Goal: Task Accomplishment & Management: Manage account settings

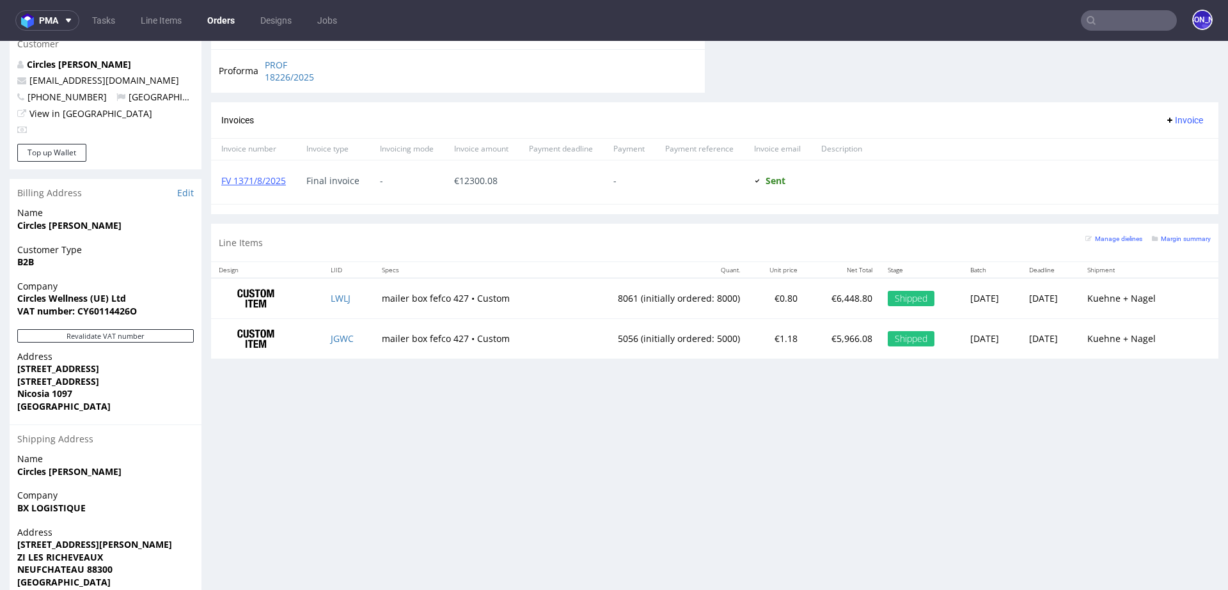
scroll to position [221, 0]
click at [1102, 15] on input "text" at bounding box center [1128, 20] width 96 height 20
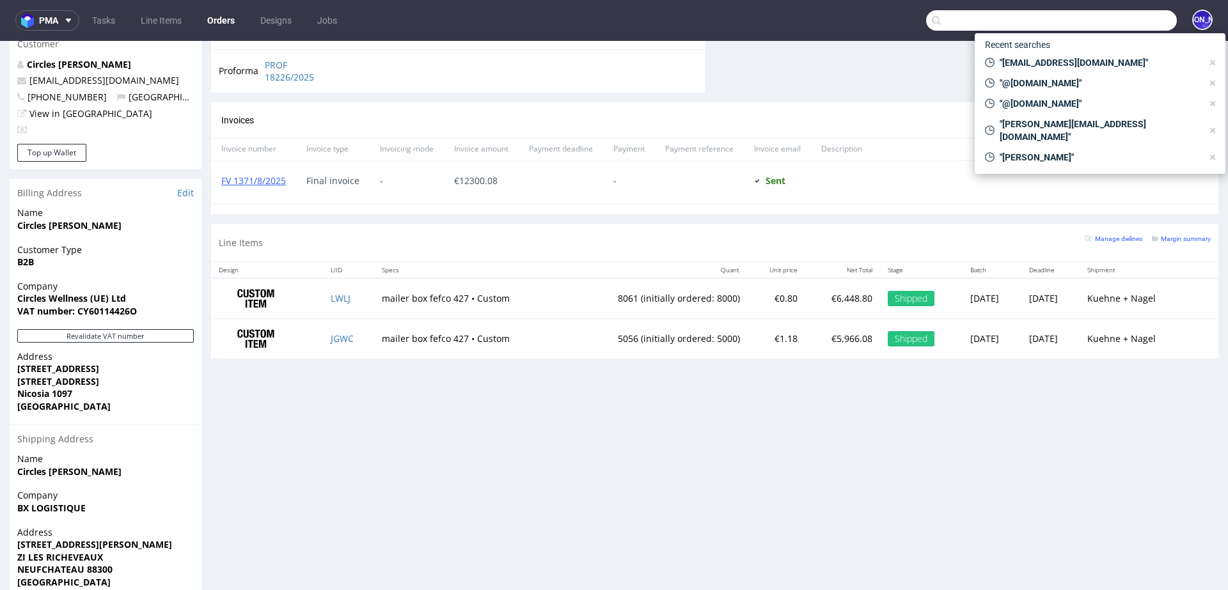
paste input "FV 1105/1/2025)"
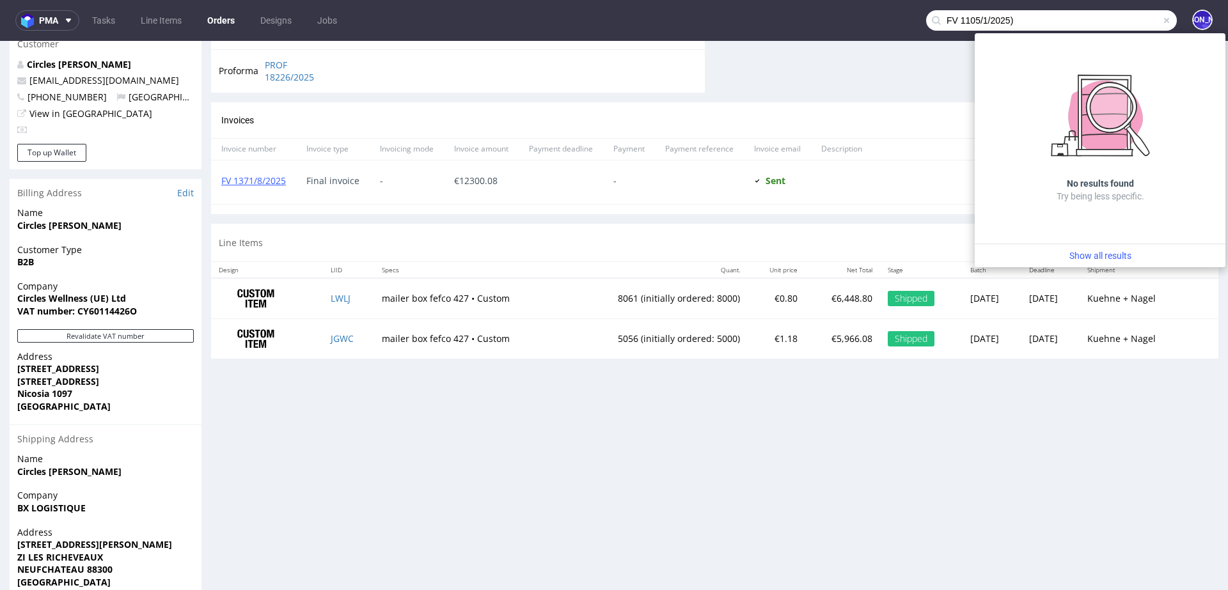
drag, startPoint x: 949, startPoint y: 22, endPoint x: 917, endPoint y: 22, distance: 31.3
click at [926, 22] on div "FV 1105/1/2025)" at bounding box center [1051, 20] width 251 height 20
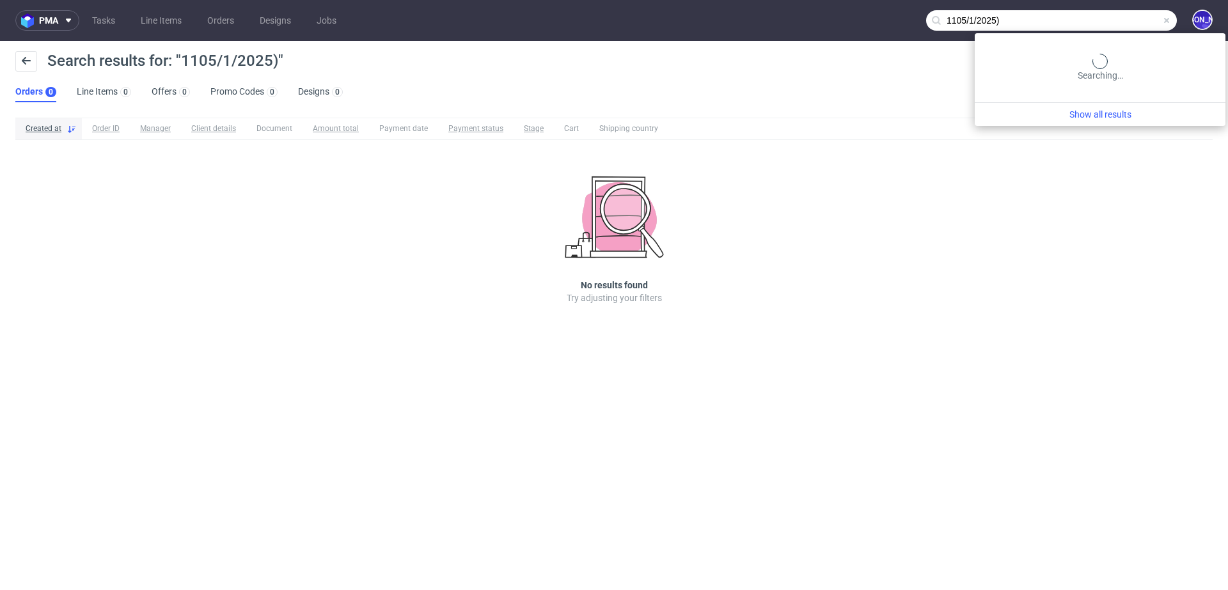
click at [1127, 17] on input "1105/1/2025)" at bounding box center [1051, 20] width 251 height 20
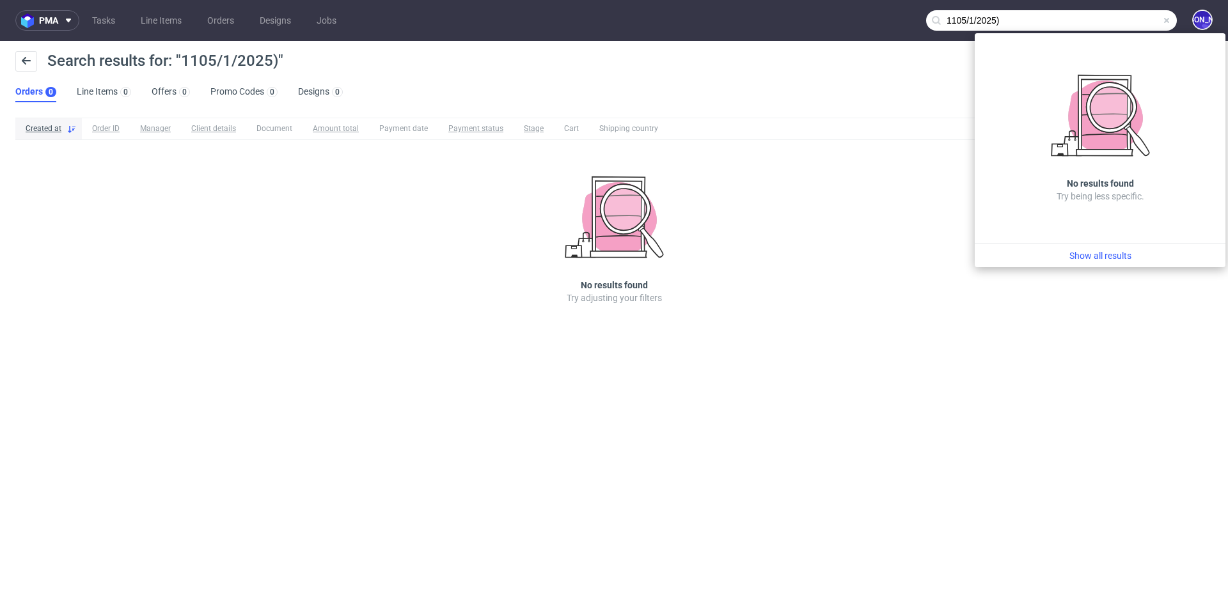
click at [1011, 21] on input "1105/1/2025)" at bounding box center [1051, 20] width 251 height 20
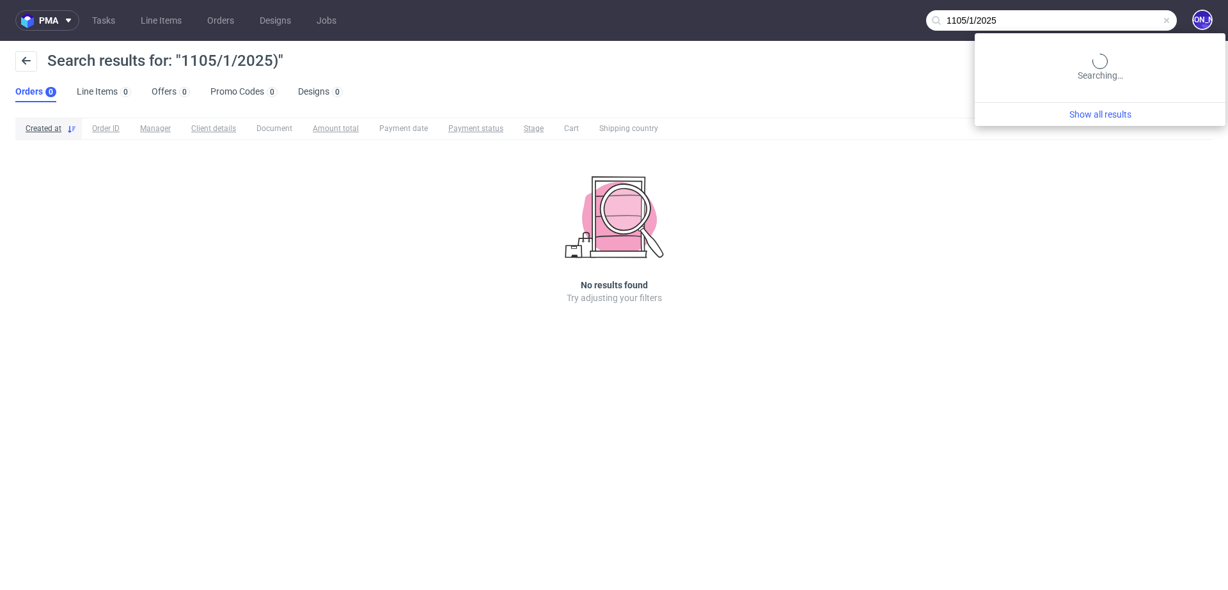
type input "1105/1/2025"
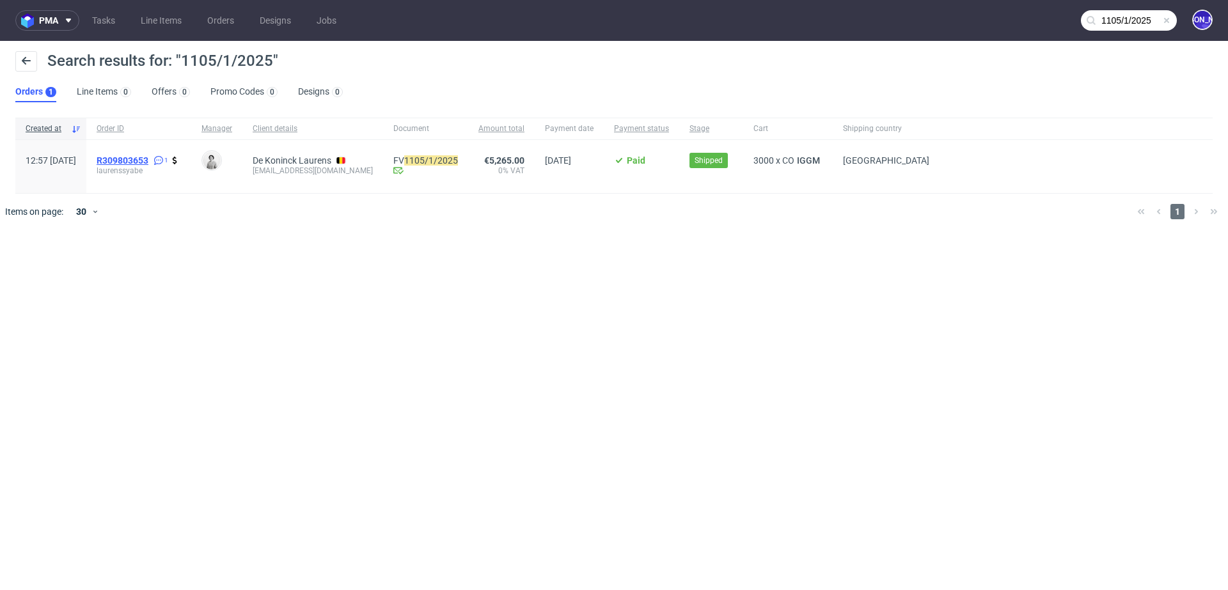
click at [148, 158] on span "R309803653" at bounding box center [123, 160] width 52 height 10
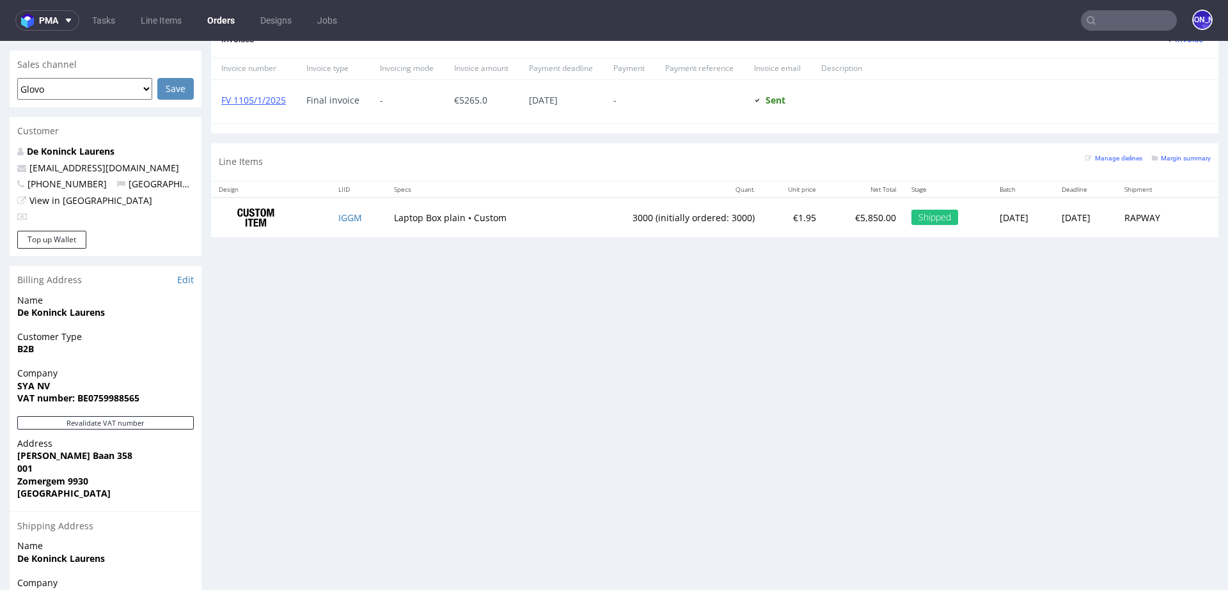
scroll to position [547, 0]
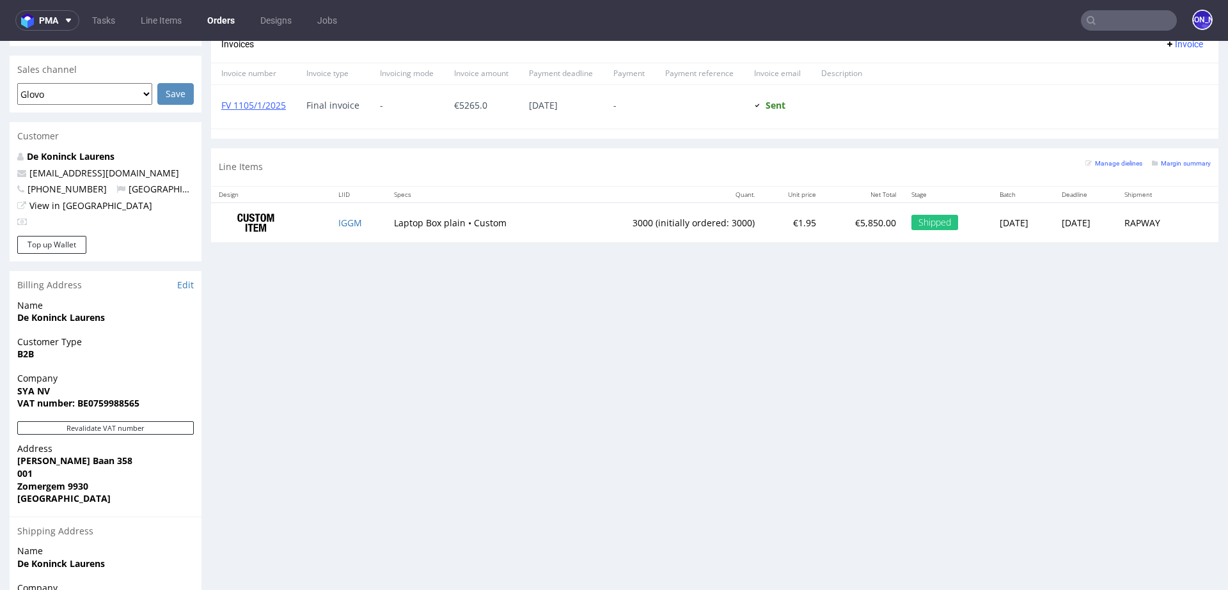
click at [363, 224] on td "IGGM" at bounding box center [358, 223] width 55 height 40
click at [358, 226] on td "IGGM" at bounding box center [358, 223] width 55 height 40
copy link "IGGM"
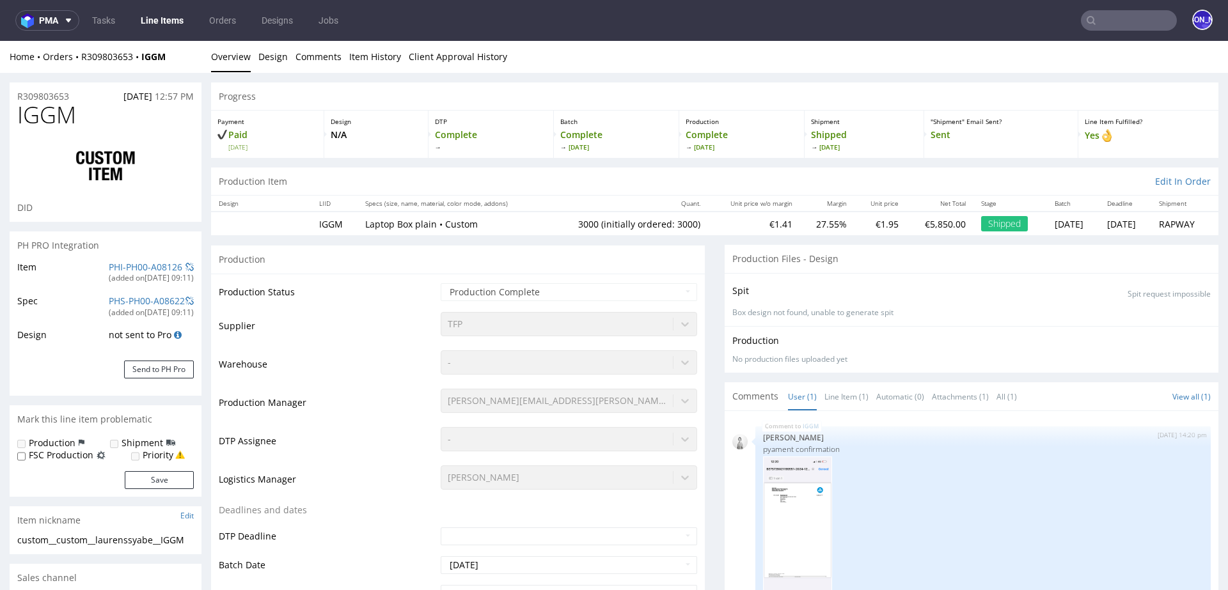
select select "in_progress"
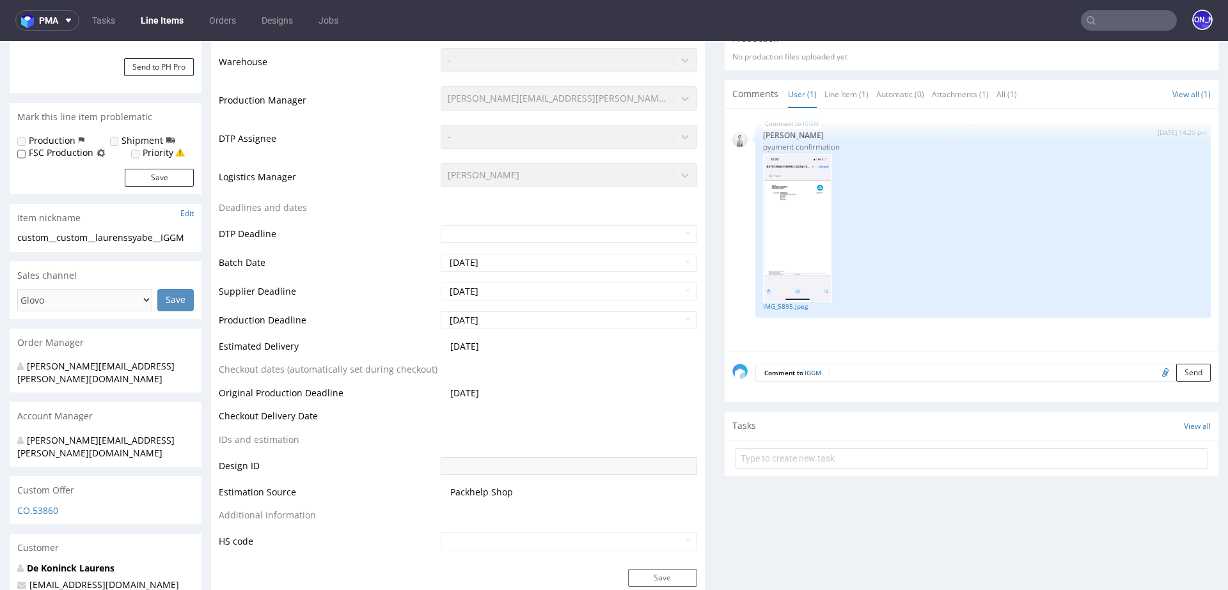
scroll to position [458, 0]
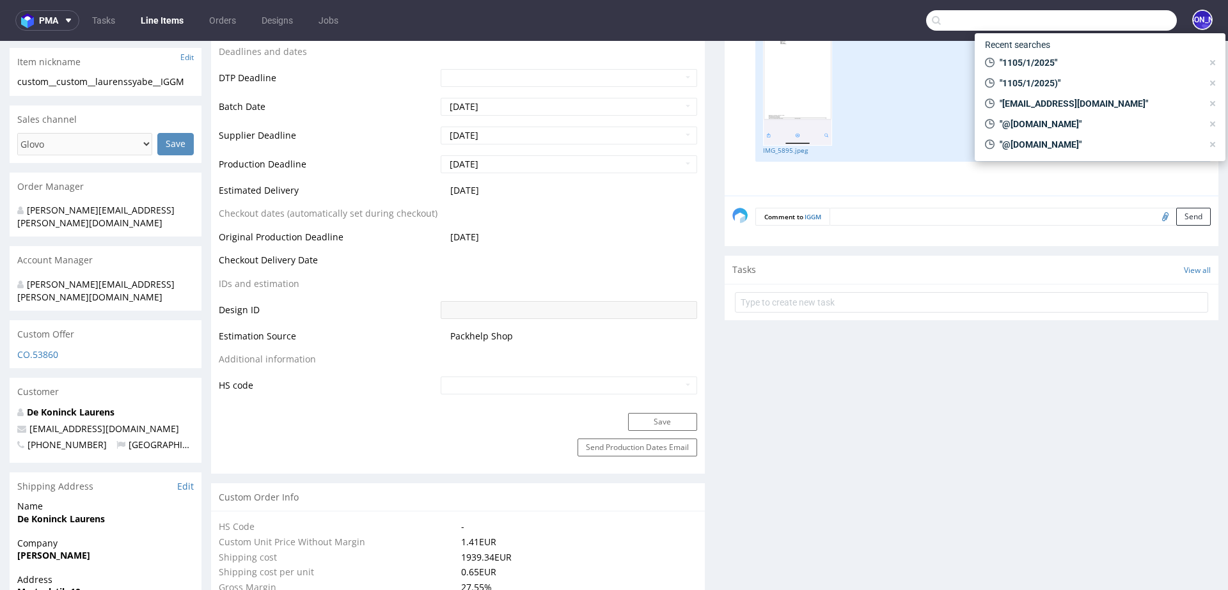
click at [1102, 20] on input "text" at bounding box center [1051, 20] width 251 height 20
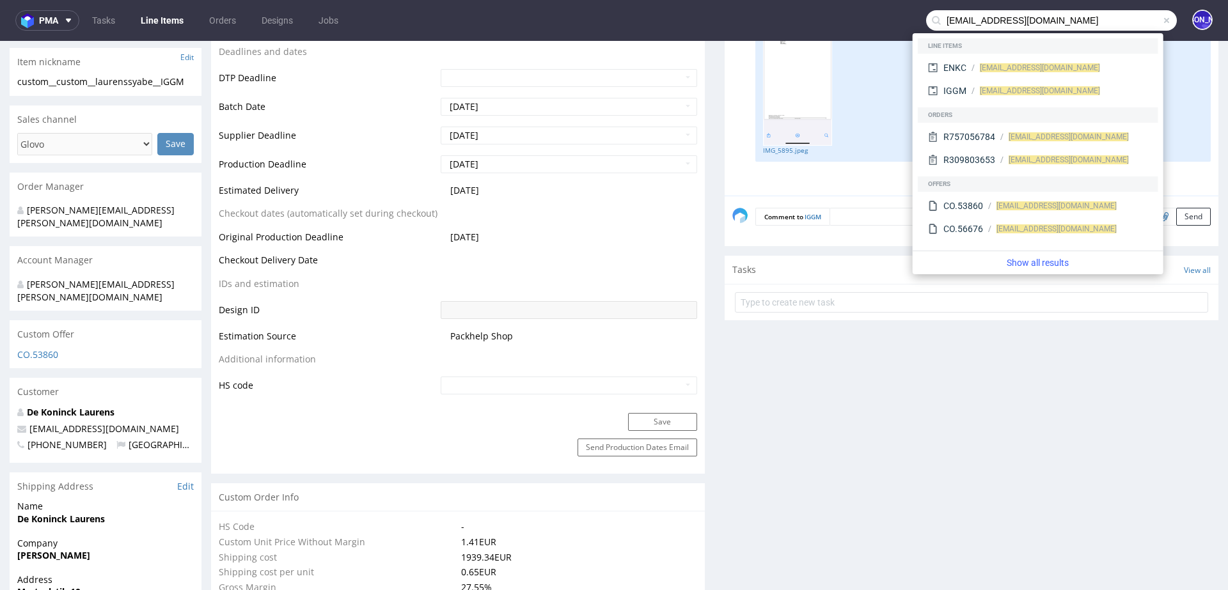
type input "[EMAIL_ADDRESS][DOMAIN_NAME]"
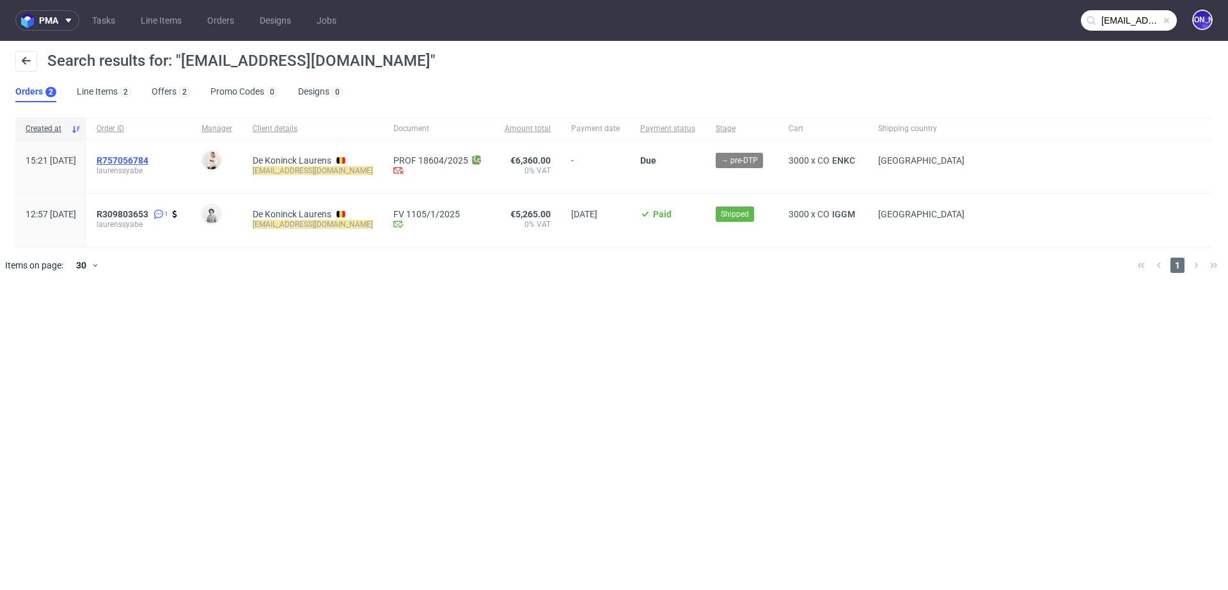
click at [144, 157] on span "R757056784" at bounding box center [123, 160] width 52 height 10
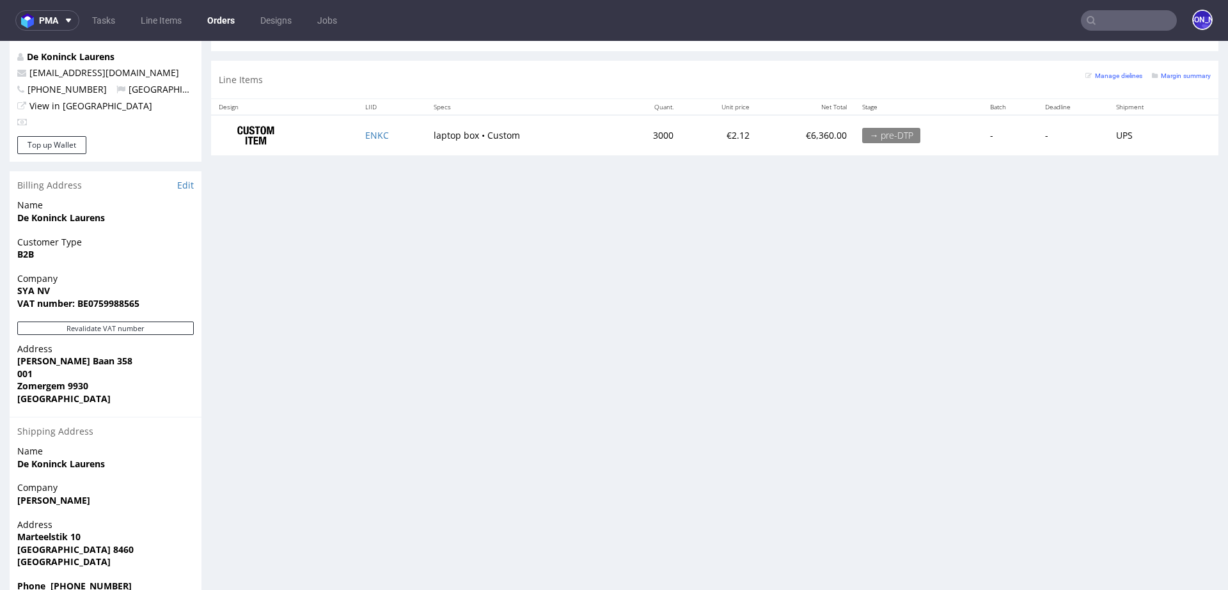
scroll to position [651, 0]
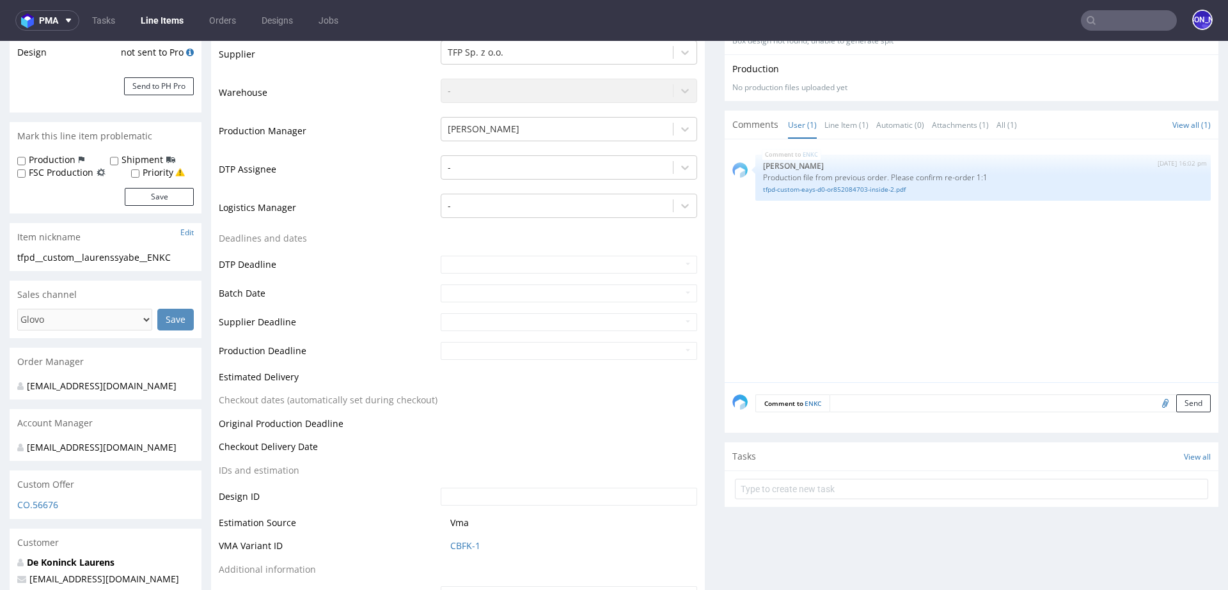
scroll to position [287, 0]
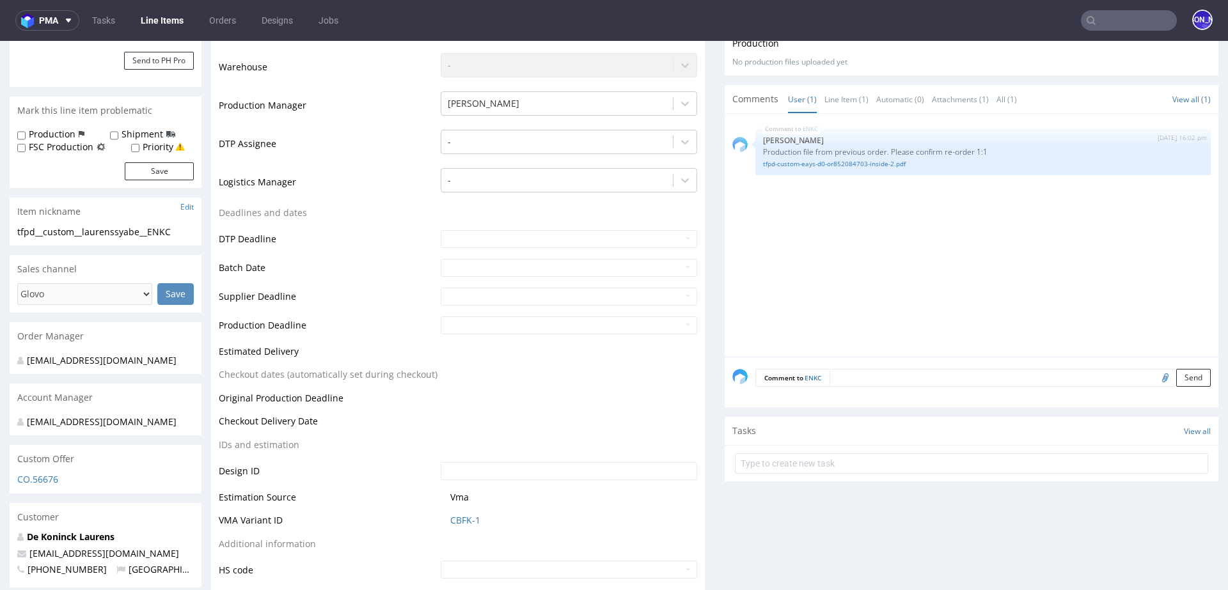
click at [860, 374] on textarea at bounding box center [1019, 378] width 381 height 18
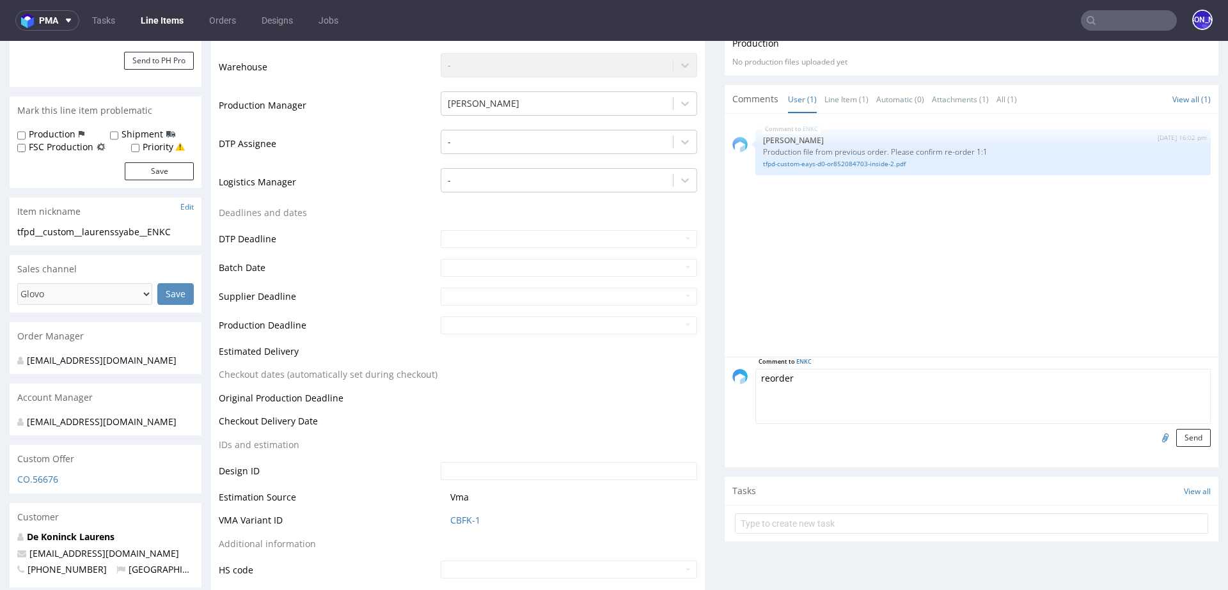
paste textarea "IGGM"
type textarea "reorder IGGM - plain boxes"
click at [1176, 442] on button "Send" at bounding box center [1193, 438] width 35 height 18
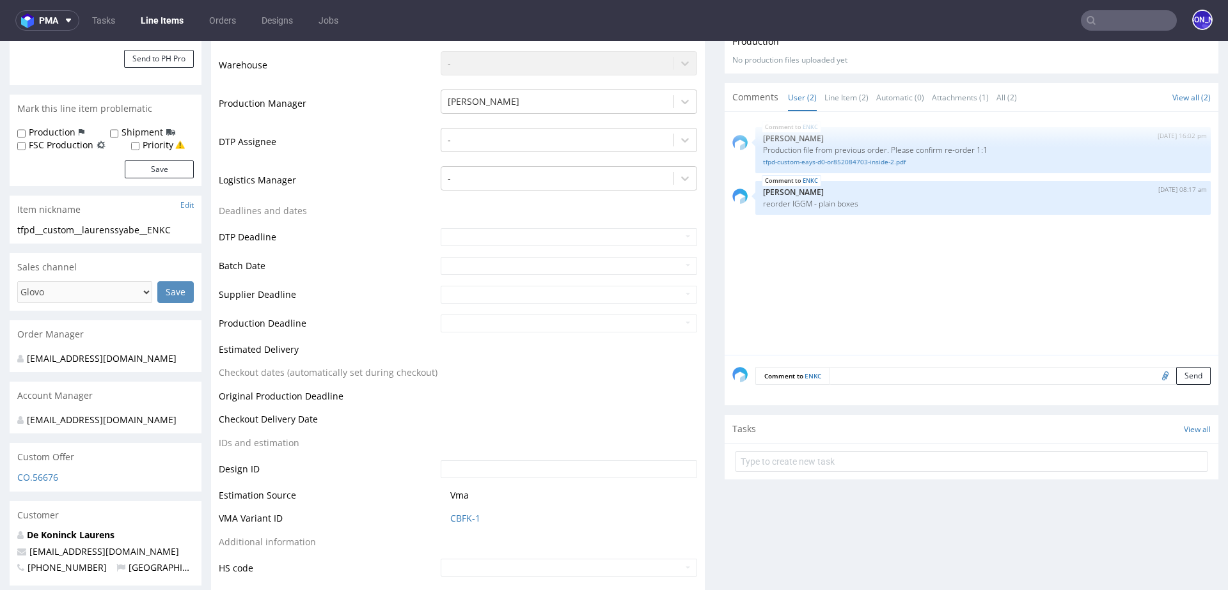
scroll to position [345, 0]
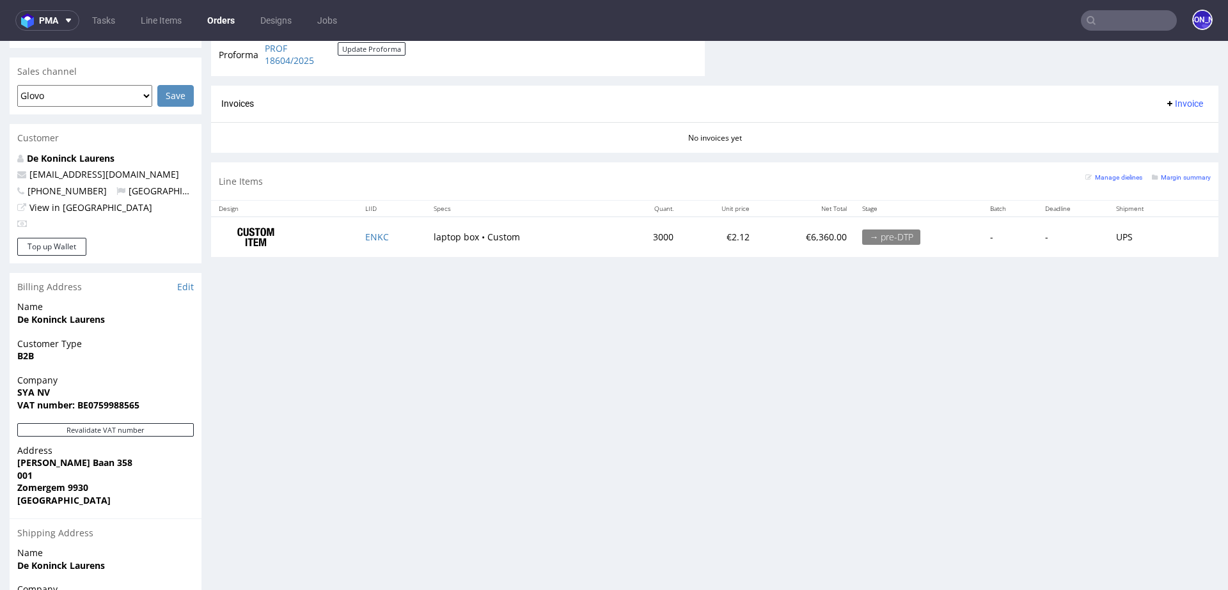
scroll to position [577, 0]
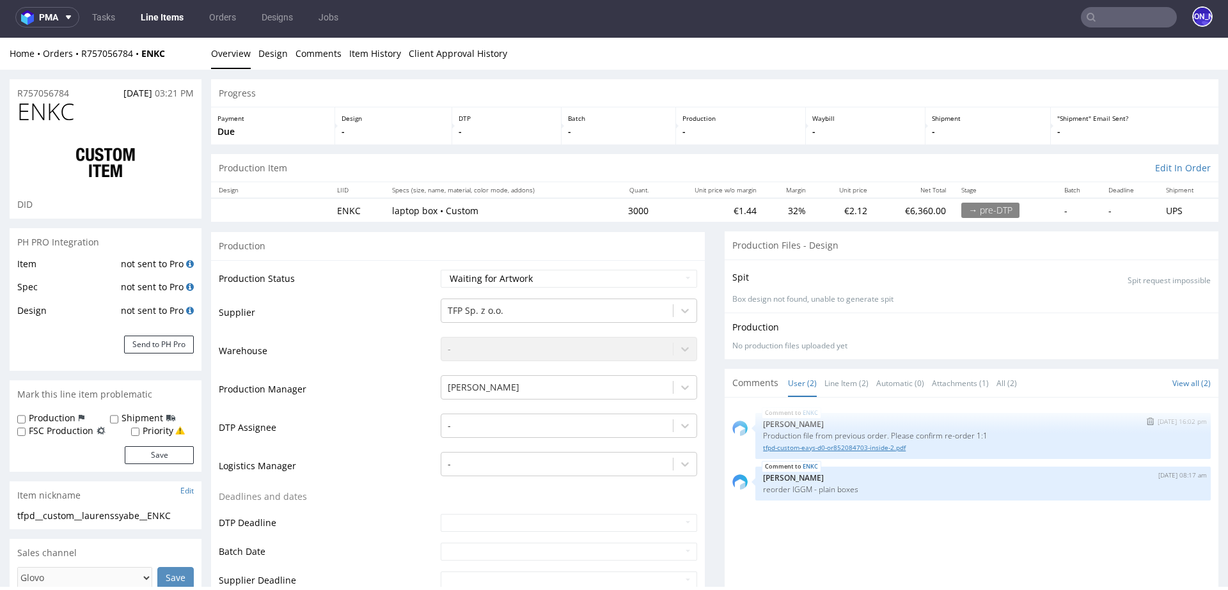
click at [836, 445] on link "tfpd-custom-eays-d0-or852084703-inside-2.pdf" at bounding box center [983, 448] width 440 height 10
drag, startPoint x: 92, startPoint y: 92, endPoint x: 1, endPoint y: 90, distance: 91.4
copy p "R757056784"
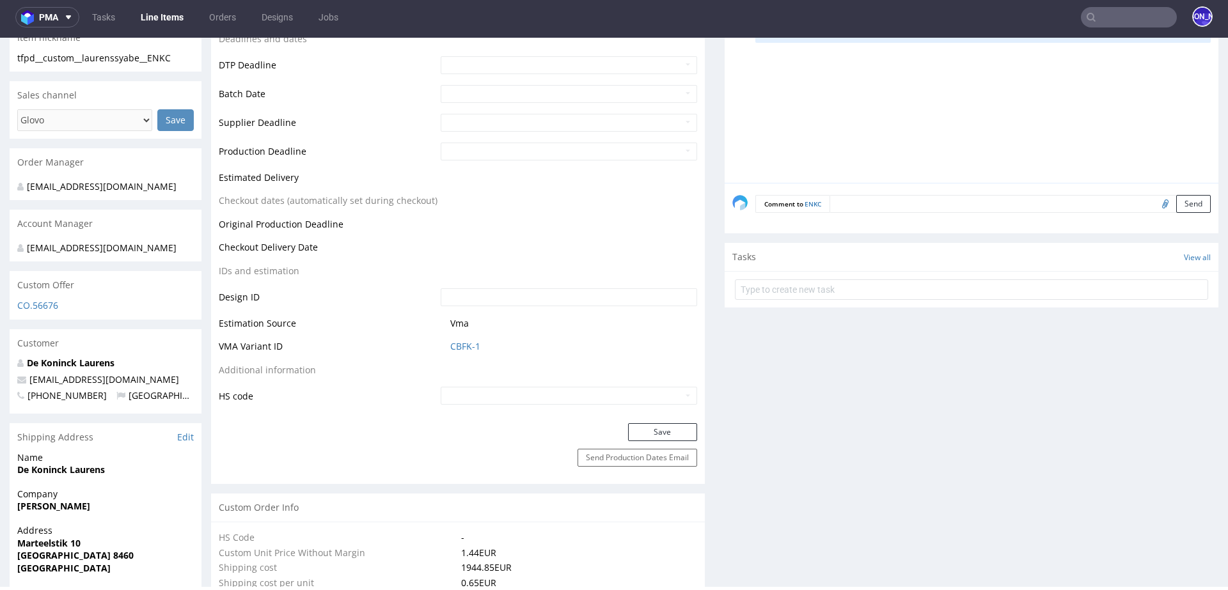
scroll to position [302, 0]
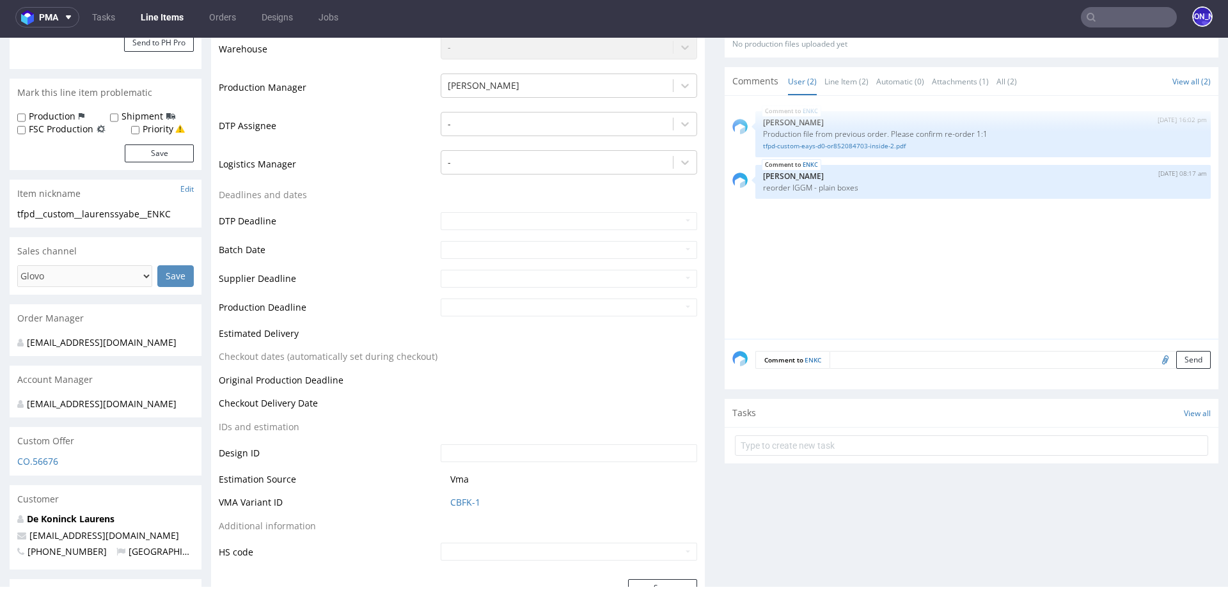
click at [848, 359] on textarea at bounding box center [1019, 360] width 381 height 18
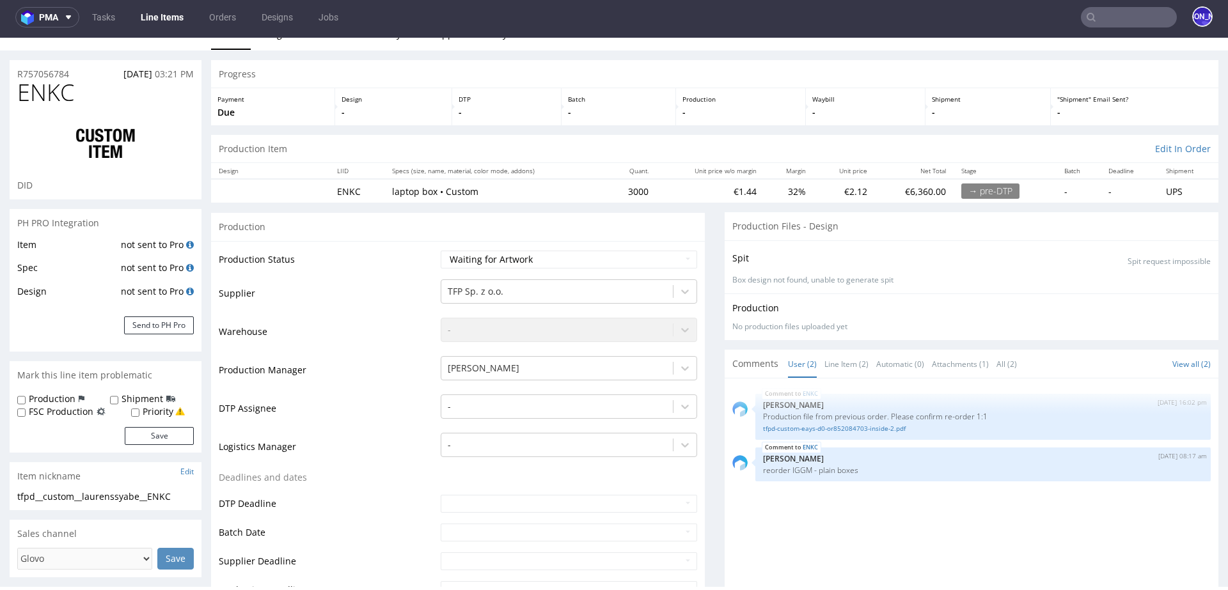
scroll to position [17, 0]
click at [66, 82] on span "ENKC" at bounding box center [45, 95] width 57 height 26
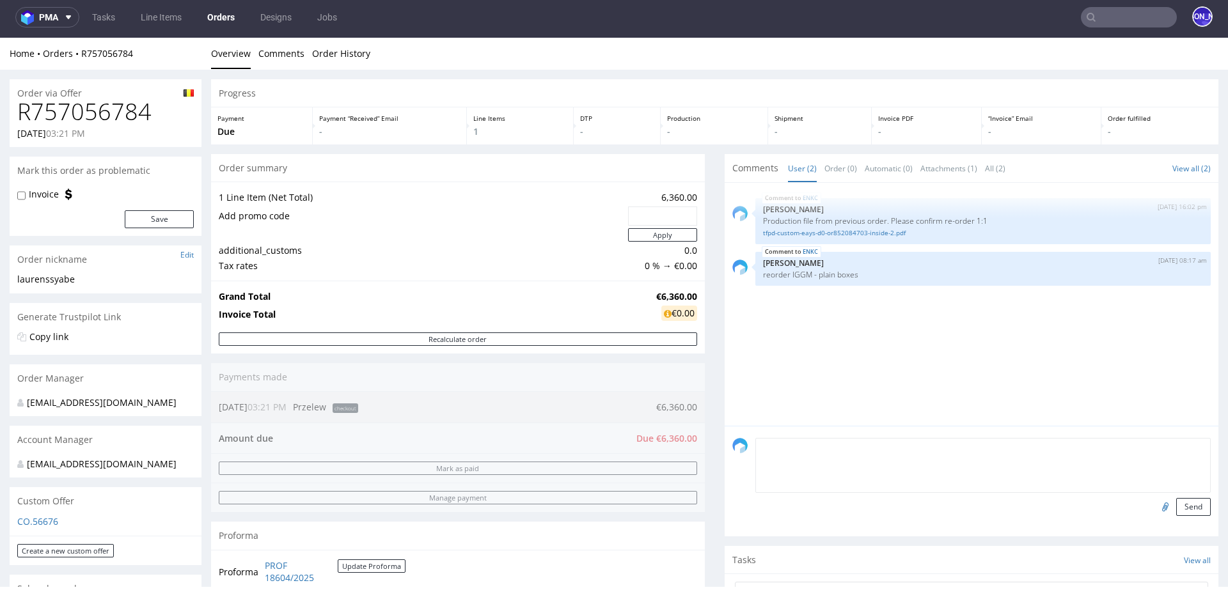
click at [871, 444] on textarea at bounding box center [982, 465] width 455 height 55
type textarea "Potwierdzenie płatności"
click at [1154, 504] on input "file" at bounding box center [1163, 506] width 18 height 17
type input "C:\fakepath\IMG_0662.jpeg"
